Goal: Task Accomplishment & Management: Use online tool/utility

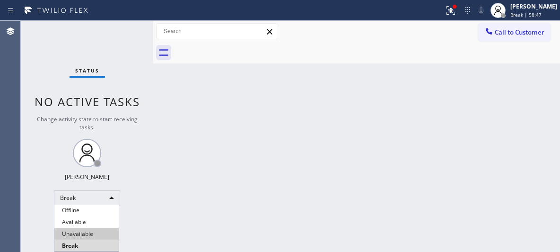
click at [97, 234] on li "Unavailable" at bounding box center [86, 233] width 64 height 11
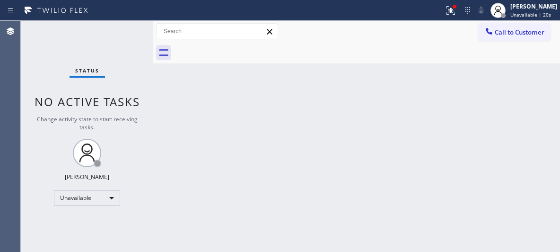
drag, startPoint x: 376, startPoint y: 189, endPoint x: 362, endPoint y: 140, distance: 51.1
click at [374, 183] on div "Back to Dashboard Change Sender ID Customers Technicians Select a contact Outbo…" at bounding box center [356, 136] width 407 height 231
click at [248, 161] on div "Back to Dashboard Change Sender ID Customers Technicians Select a contact Outbo…" at bounding box center [356, 136] width 407 height 231
click at [423, 157] on div "Back to Dashboard Change Sender ID Customers Technicians Select a contact Outbo…" at bounding box center [356, 136] width 407 height 231
click at [501, 34] on span "Call to Customer" at bounding box center [520, 32] width 50 height 9
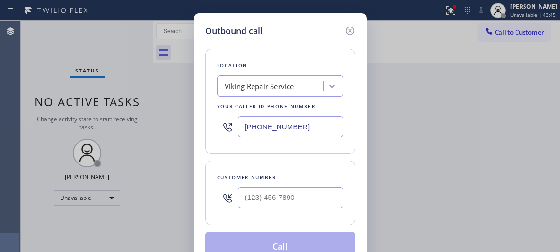
drag, startPoint x: 297, startPoint y: 118, endPoint x: 307, endPoint y: 133, distance: 17.7
click at [295, 122] on input "[PHONE_NUMBER]" at bounding box center [291, 126] width 106 height 21
drag, startPoint x: 275, startPoint y: 129, endPoint x: 207, endPoint y: 42, distance: 110.2
click at [182, 102] on div "Outbound call Location Viking Repair Service Your caller id phone number [PHONE…" at bounding box center [280, 126] width 560 height 252
drag, startPoint x: 247, startPoint y: 14, endPoint x: 250, endPoint y: -7, distance: 20.7
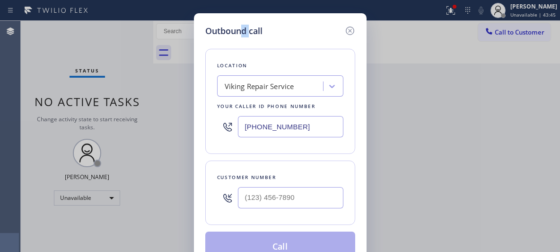
click at [250, 0] on html "Status report Issue detected This issue could affect your workflow. Please cont…" at bounding box center [280, 126] width 560 height 252
drag, startPoint x: 307, startPoint y: 124, endPoint x: 221, endPoint y: 130, distance: 86.3
click at [221, 130] on div "[PHONE_NUMBER]" at bounding box center [280, 126] width 126 height 31
paste input "877) 618-677"
type input "[PHONE_NUMBER]"
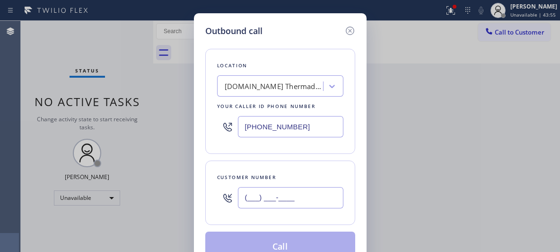
click at [269, 195] on input "(___) ___-____" at bounding box center [291, 197] width 106 height 21
paste input "786) 509-3953"
type input "[PHONE_NUMBER]"
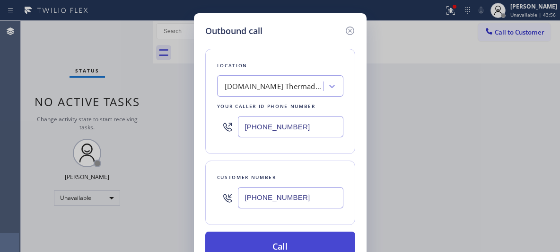
click at [282, 245] on button "Call" at bounding box center [280, 246] width 150 height 30
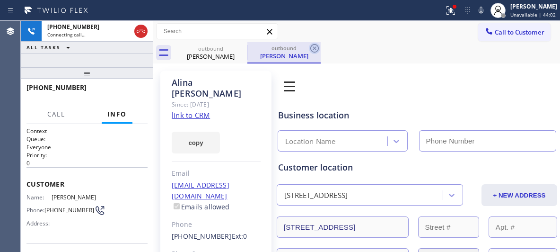
click at [316, 48] on icon at bounding box center [314, 48] width 11 height 11
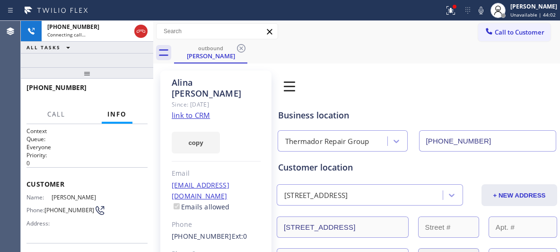
type input "[PHONE_NUMBER]"
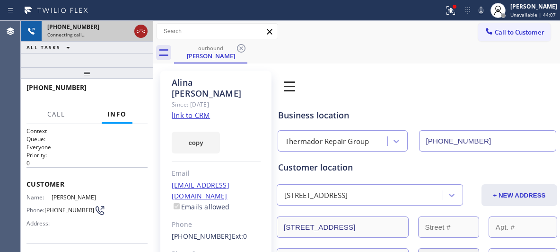
click at [144, 33] on icon at bounding box center [140, 31] width 11 height 11
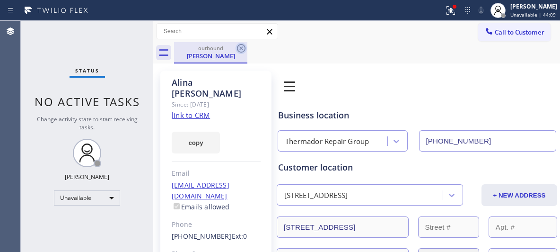
click at [244, 50] on icon at bounding box center [241, 48] width 11 height 11
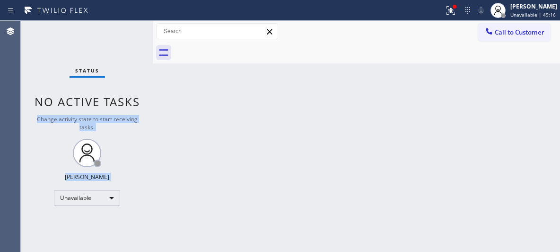
drag, startPoint x: 156, startPoint y: 54, endPoint x: 172, endPoint y: 104, distance: 52.7
click at [168, 102] on div "Back to Dashboard Change Sender ID Customers Technicians Select a contact Outbo…" at bounding box center [356, 136] width 407 height 231
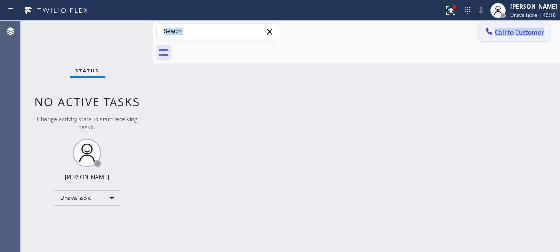
click at [502, 40] on button "Call to Customer" at bounding box center [514, 32] width 72 height 18
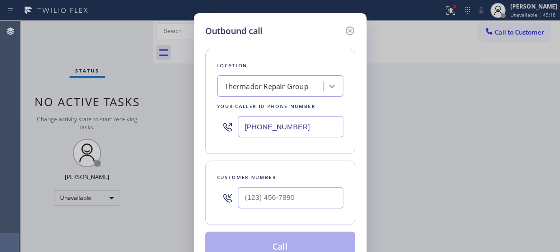
click at [264, 89] on div "Thermador Repair Group" at bounding box center [267, 86] width 84 height 11
click at [263, 88] on div "Thermador Repair Group" at bounding box center [267, 86] width 84 height 11
paste input "E Appliance Repair & HVAC [GEOGRAPHIC_DATA][PERSON_NAME]"
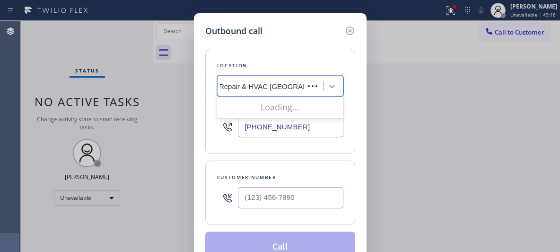
scroll to position [0, 31]
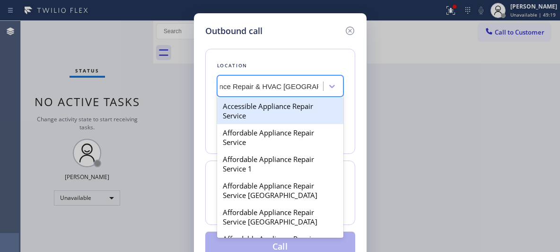
drag, startPoint x: 257, startPoint y: 111, endPoint x: 252, endPoint y: 78, distance: 33.6
click at [254, 80] on div "option South Miami Appliance Repair, selected. option Accessible Appliance Repa…" at bounding box center [280, 85] width 126 height 21
type input "E Appliance Repair & HVAC [GEOGRAPHIC_DATA][PERSON_NAME]"
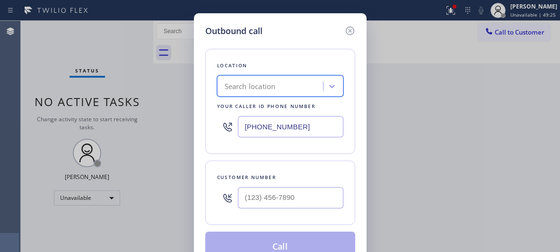
scroll to position [0, 0]
drag, startPoint x: 304, startPoint y: 124, endPoint x: 195, endPoint y: 97, distance: 113.2
click at [196, 104] on div "Outbound call Location Search location Your caller id phone number [PHONE_NUMBE…" at bounding box center [280, 143] width 173 height 260
paste input "310) 361-3966"
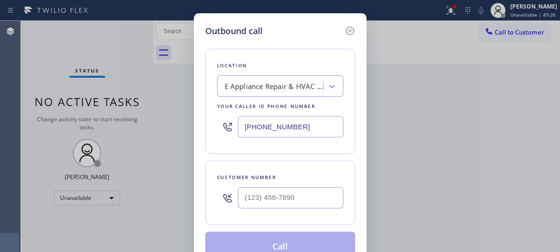
type input "[PHONE_NUMBER]"
drag, startPoint x: 253, startPoint y: 188, endPoint x: 257, endPoint y: 193, distance: 6.7
click at [255, 190] on div at bounding box center [291, 197] width 106 height 31
click at [266, 200] on input "(___) ___-____" at bounding box center [291, 197] width 106 height 21
paste input "760) 567-8303"
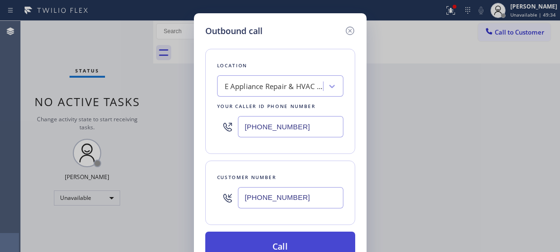
type input "[PHONE_NUMBER]"
click at [277, 247] on button "Call" at bounding box center [280, 246] width 150 height 30
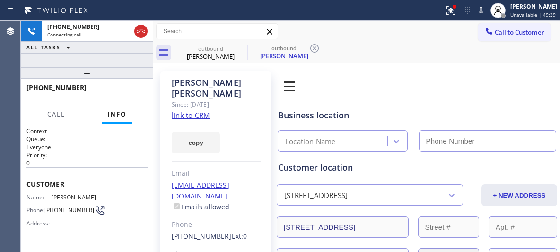
type input "[PHONE_NUMBER]"
drag, startPoint x: 271, startPoint y: 54, endPoint x: 316, endPoint y: 48, distance: 45.8
click at [272, 54] on div "[PERSON_NAME]" at bounding box center [283, 56] width 71 height 9
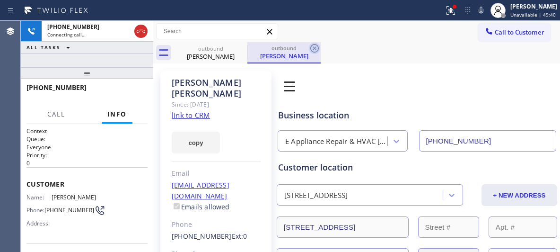
click at [316, 48] on icon at bounding box center [314, 48] width 11 height 11
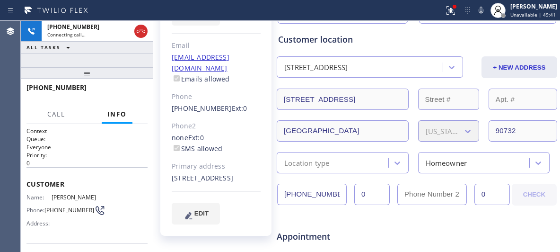
scroll to position [142, 0]
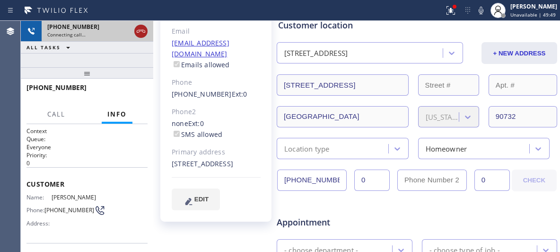
click at [141, 32] on icon at bounding box center [140, 31] width 11 height 11
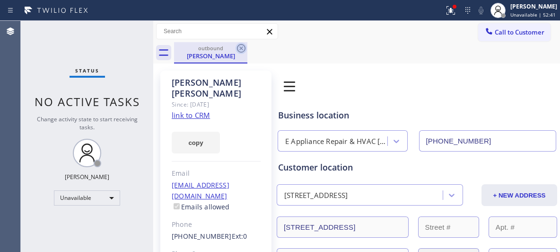
click at [242, 47] on icon at bounding box center [241, 48] width 9 height 9
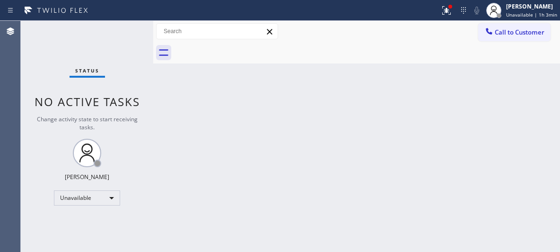
drag, startPoint x: 510, startPoint y: 33, endPoint x: 292, endPoint y: 69, distance: 220.3
click at [507, 33] on span "Call to Customer" at bounding box center [520, 32] width 50 height 9
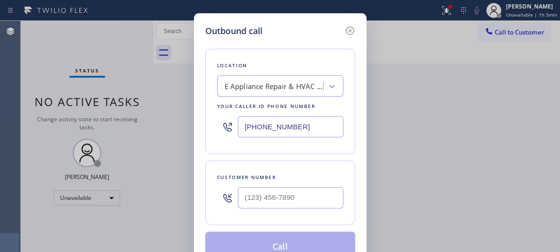
drag, startPoint x: 270, startPoint y: 124, endPoint x: 234, endPoint y: 107, distance: 40.4
click at [234, 122] on div "[PHONE_NUMBER]" at bounding box center [280, 126] width 126 height 31
paste input "661) 367-8981"
type input "[PHONE_NUMBER]"
click at [278, 199] on input "(___) ___-____" at bounding box center [291, 197] width 106 height 21
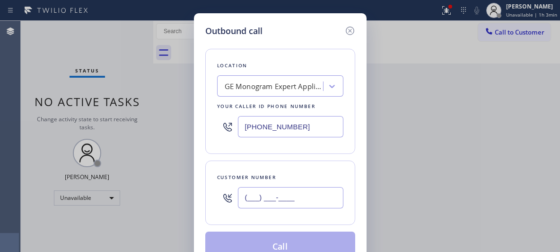
paste input "408) 431-4618"
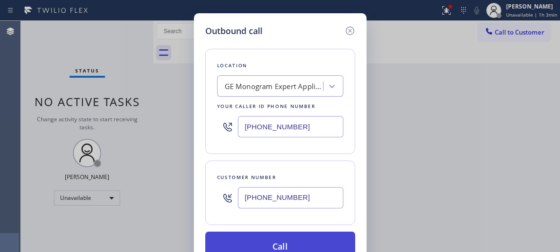
type input "[PHONE_NUMBER]"
click at [291, 247] on button "Call" at bounding box center [280, 246] width 150 height 30
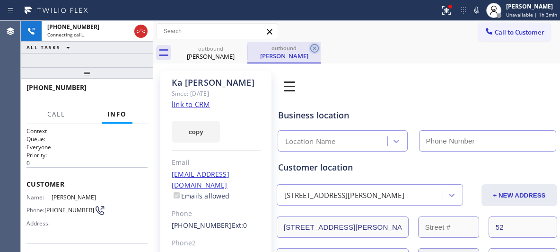
click at [311, 49] on icon at bounding box center [314, 48] width 11 height 11
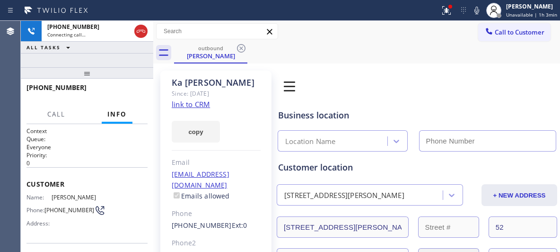
type input "[PHONE_NUMBER]"
click at [90, 59] on div "[PHONE_NUMBER] Connecting call… ALL TASKS ALL TASKS ACTIVE TASKS TASKS IN WRAP …" at bounding box center [87, 136] width 133 height 231
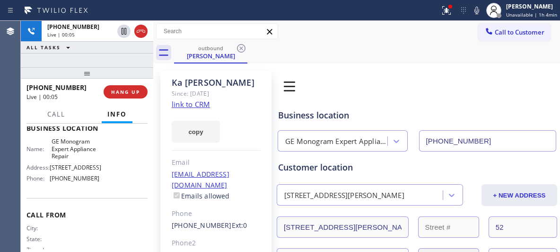
scroll to position [115, 0]
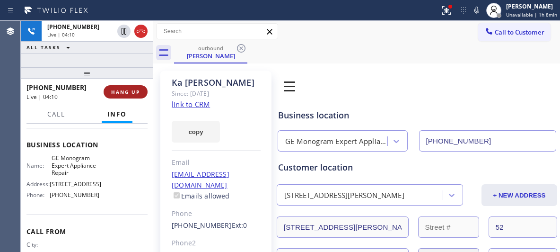
click at [123, 93] on span "HANG UP" at bounding box center [125, 92] width 29 height 7
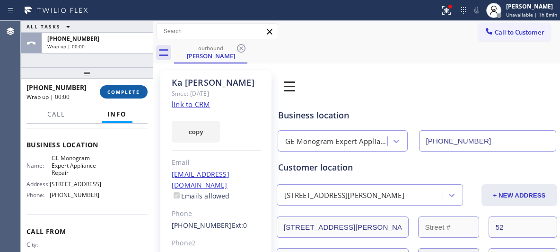
click at [124, 93] on span "COMPLETE" at bounding box center [123, 92] width 33 height 7
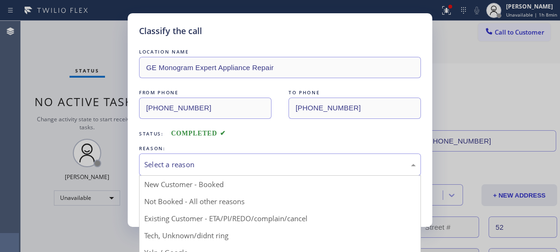
drag, startPoint x: 321, startPoint y: 165, endPoint x: 293, endPoint y: 168, distance: 28.1
click at [321, 165] on div "Select a reason" at bounding box center [280, 164] width 272 height 11
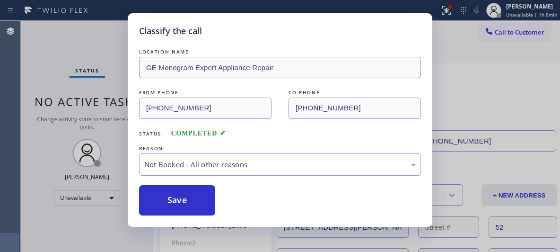
drag, startPoint x: 276, startPoint y: 163, endPoint x: 267, endPoint y: 174, distance: 14.1
click at [276, 164] on div "Not Booked - All other reasons" at bounding box center [280, 164] width 272 height 11
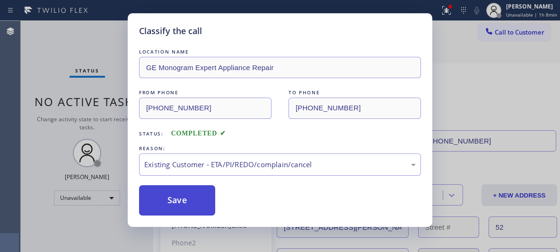
click at [202, 204] on button "Save" at bounding box center [177, 200] width 76 height 30
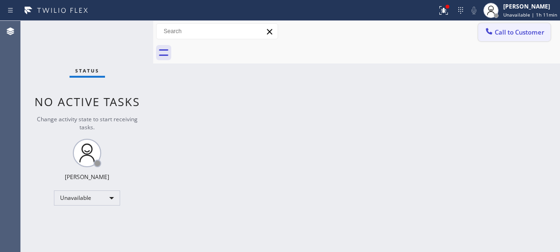
click at [501, 33] on span "Call to Customer" at bounding box center [520, 32] width 50 height 9
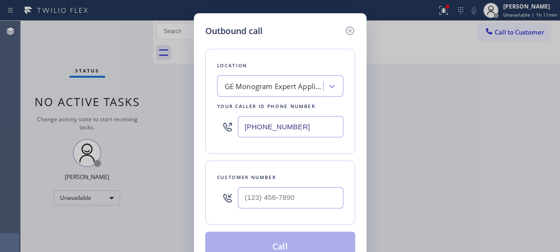
paste input "310) 550-7462"
drag, startPoint x: 310, startPoint y: 124, endPoint x: 217, endPoint y: 115, distance: 93.1
click at [218, 117] on div "[PHONE_NUMBER]" at bounding box center [280, 126] width 126 height 31
type input "[PHONE_NUMBER]"
click at [283, 198] on input "(___) ___-____" at bounding box center [291, 197] width 106 height 21
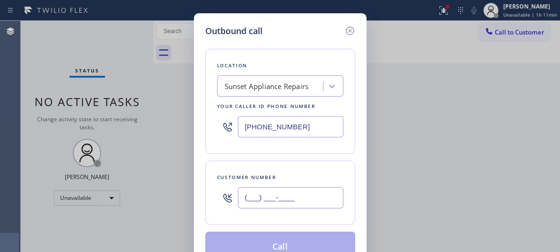
paste input "614"
drag, startPoint x: 306, startPoint y: 198, endPoint x: 230, endPoint y: 195, distance: 76.3
click at [230, 195] on div "(___) ___-_614" at bounding box center [280, 197] width 126 height 31
paste input "614) 580-7318"
type input "[PHONE_NUMBER]"
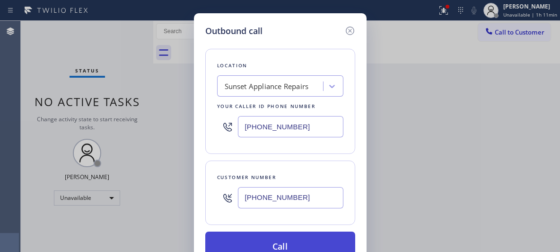
click at [292, 244] on button "Call" at bounding box center [280, 246] width 150 height 30
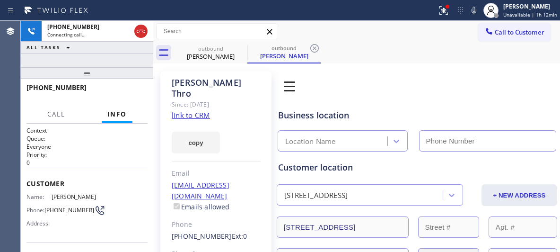
scroll to position [60, 0]
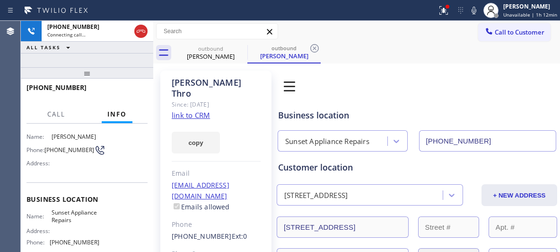
type input "[PHONE_NUMBER]"
click at [313, 50] on icon at bounding box center [314, 48] width 11 height 11
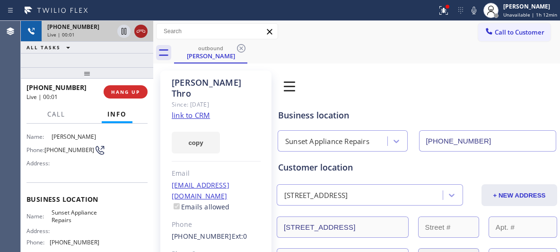
click at [143, 34] on icon at bounding box center [140, 31] width 11 height 11
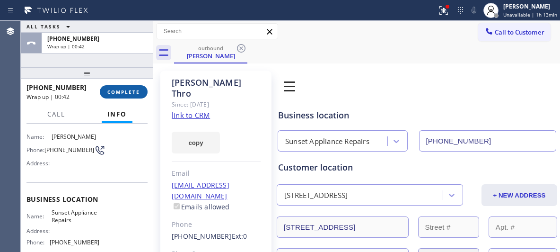
click at [130, 90] on span "COMPLETE" at bounding box center [123, 92] width 33 height 7
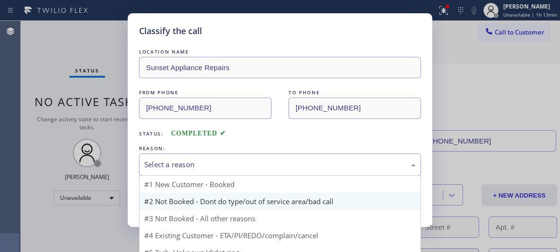
drag, startPoint x: 287, startPoint y: 165, endPoint x: 196, endPoint y: 200, distance: 97.8
click at [279, 168] on div "Select a reason" at bounding box center [280, 164] width 272 height 11
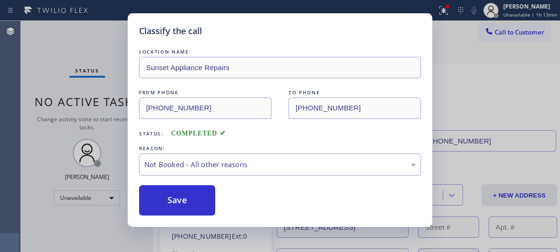
click at [189, 205] on button "Save" at bounding box center [177, 200] width 76 height 30
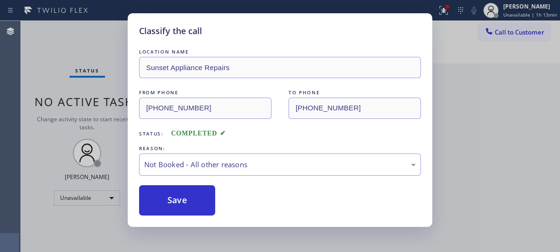
click at [513, 33] on div "Classify the call LOCATION NAME Sunset Appliance Repairs FROM PHONE [PHONE_NUMB…" at bounding box center [280, 126] width 560 height 252
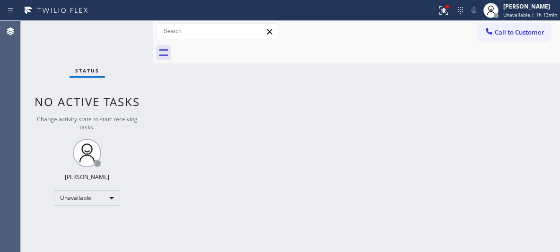
drag, startPoint x: 513, startPoint y: 33, endPoint x: 391, endPoint y: 72, distance: 127.8
click at [513, 33] on span "Call to Customer" at bounding box center [520, 32] width 50 height 9
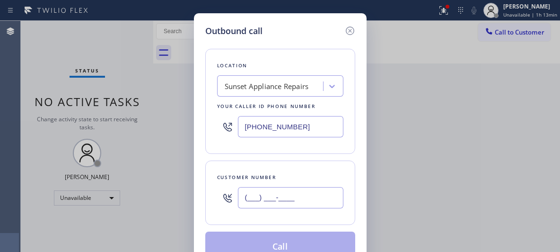
drag, startPoint x: 301, startPoint y: 200, endPoint x: 228, endPoint y: 190, distance: 73.6
click at [229, 190] on div "(___) ___-____" at bounding box center [280, 197] width 126 height 31
paste input "614) 580-7318"
type input "[PHONE_NUMBER]"
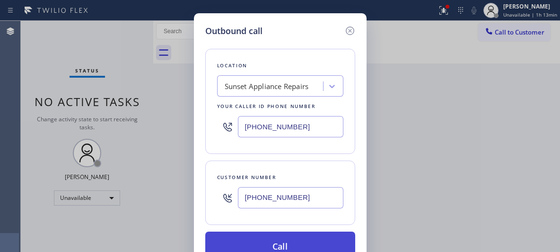
click at [283, 239] on button "Call" at bounding box center [280, 246] width 150 height 30
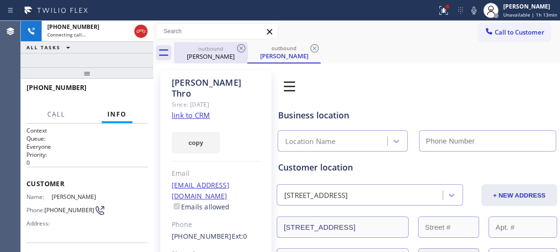
type input "[PHONE_NUMBER]"
drag, startPoint x: 227, startPoint y: 53, endPoint x: 242, endPoint y: 46, distance: 16.1
click at [227, 53] on div "[PERSON_NAME]" at bounding box center [210, 56] width 71 height 9
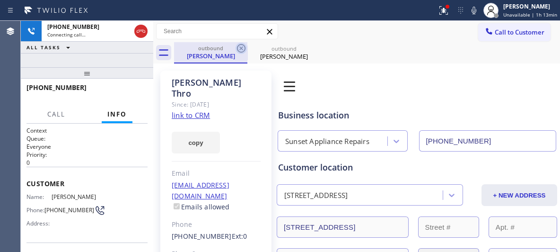
click at [242, 46] on icon at bounding box center [241, 48] width 11 height 11
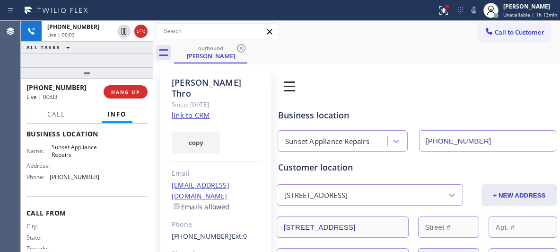
scroll to position [142, 0]
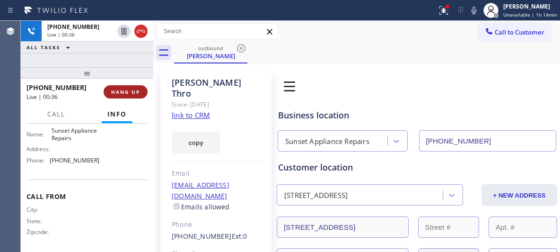
click at [132, 91] on span "HANG UP" at bounding box center [125, 92] width 29 height 7
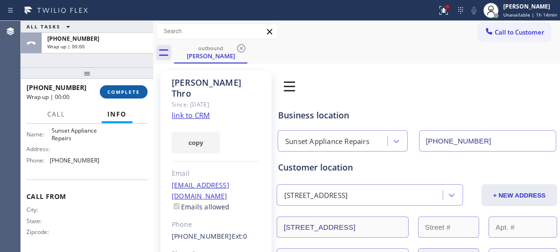
click at [131, 93] on span "COMPLETE" at bounding box center [123, 92] width 33 height 7
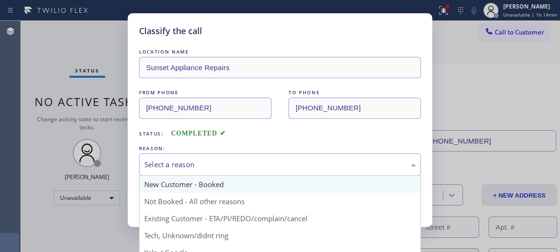
drag, startPoint x: 244, startPoint y: 166, endPoint x: 211, endPoint y: 187, distance: 39.6
click at [243, 166] on div "Select a reason" at bounding box center [280, 164] width 272 height 11
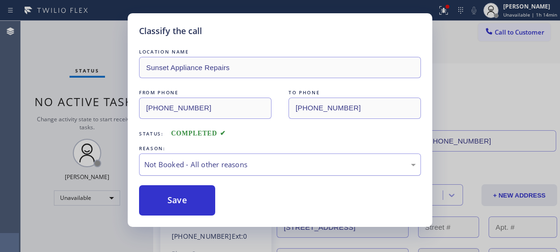
click at [198, 203] on button "Save" at bounding box center [177, 200] width 76 height 30
